Goal: Transaction & Acquisition: Purchase product/service

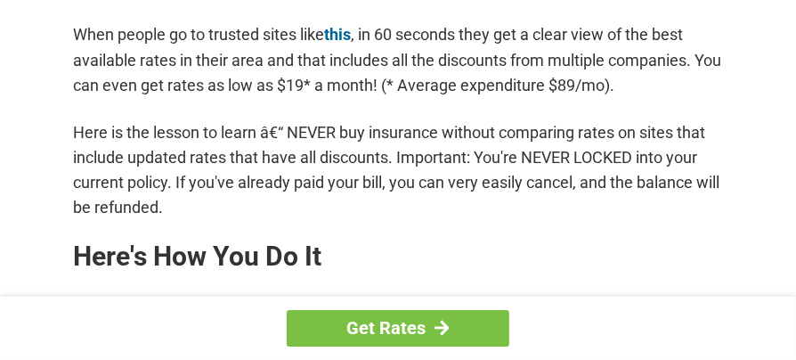
scroll to position [1566, 0]
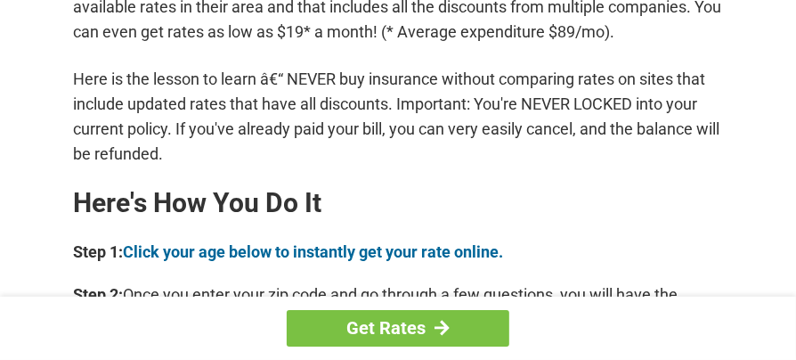
drag, startPoint x: 720, startPoint y: 125, endPoint x: 624, endPoint y: 232, distance: 143.8
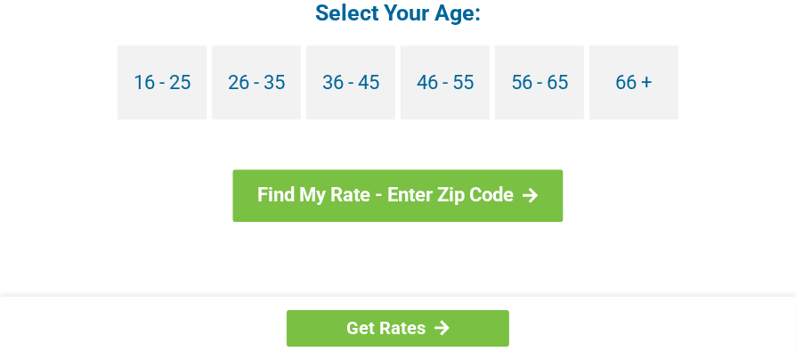
scroll to position [1998, 0]
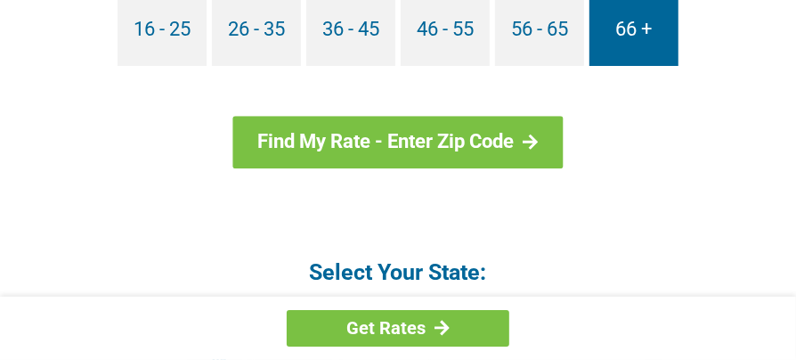
click at [629, 12] on link "66 +" at bounding box center [634, 29] width 89 height 74
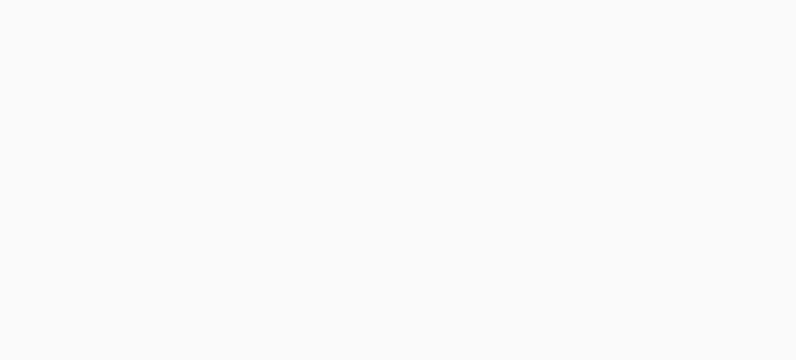
click at [0, 0] on h2 "Let's Drop Your Auto Insurance Rates In [US_STATE]!" at bounding box center [0, 0] width 0 height 0
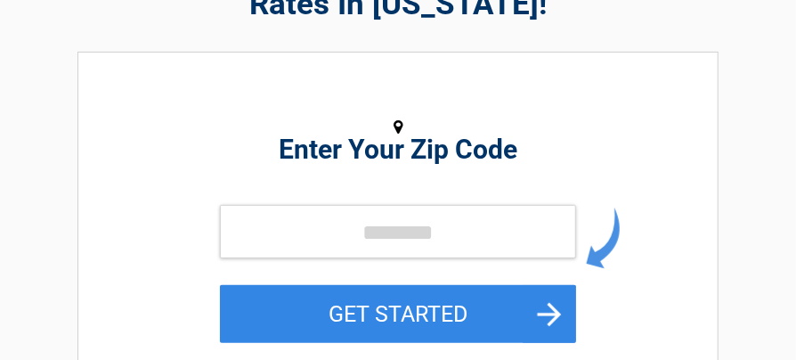
scroll to position [216, 0]
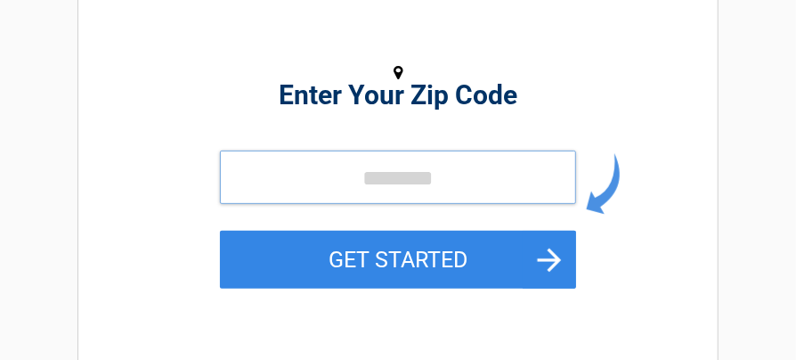
click at [533, 188] on input "tel" at bounding box center [398, 177] width 356 height 53
type input "*****"
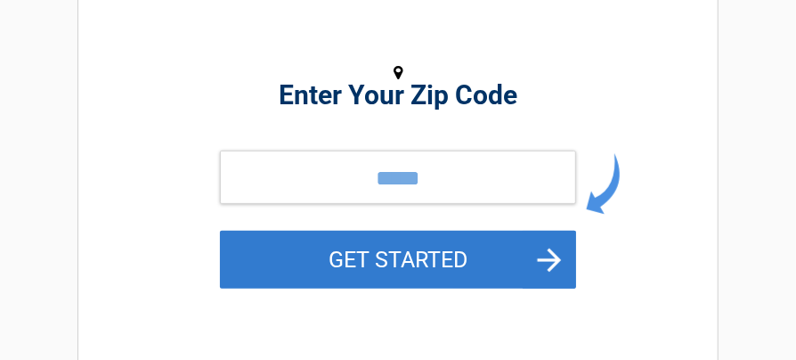
click at [380, 264] on button "GET STARTED" at bounding box center [398, 260] width 356 height 58
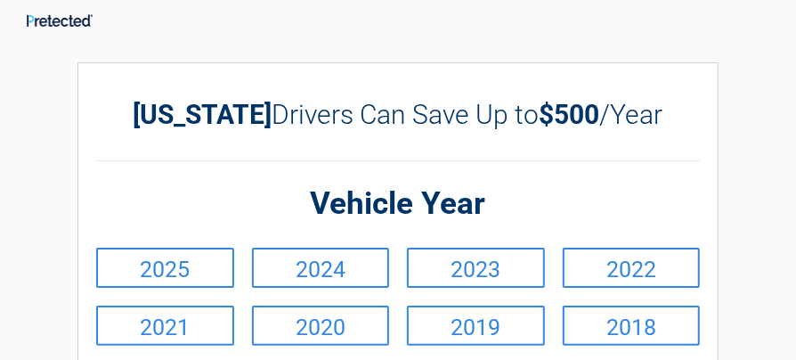
scroll to position [327, 0]
